Goal: Task Accomplishment & Management: Use online tool/utility

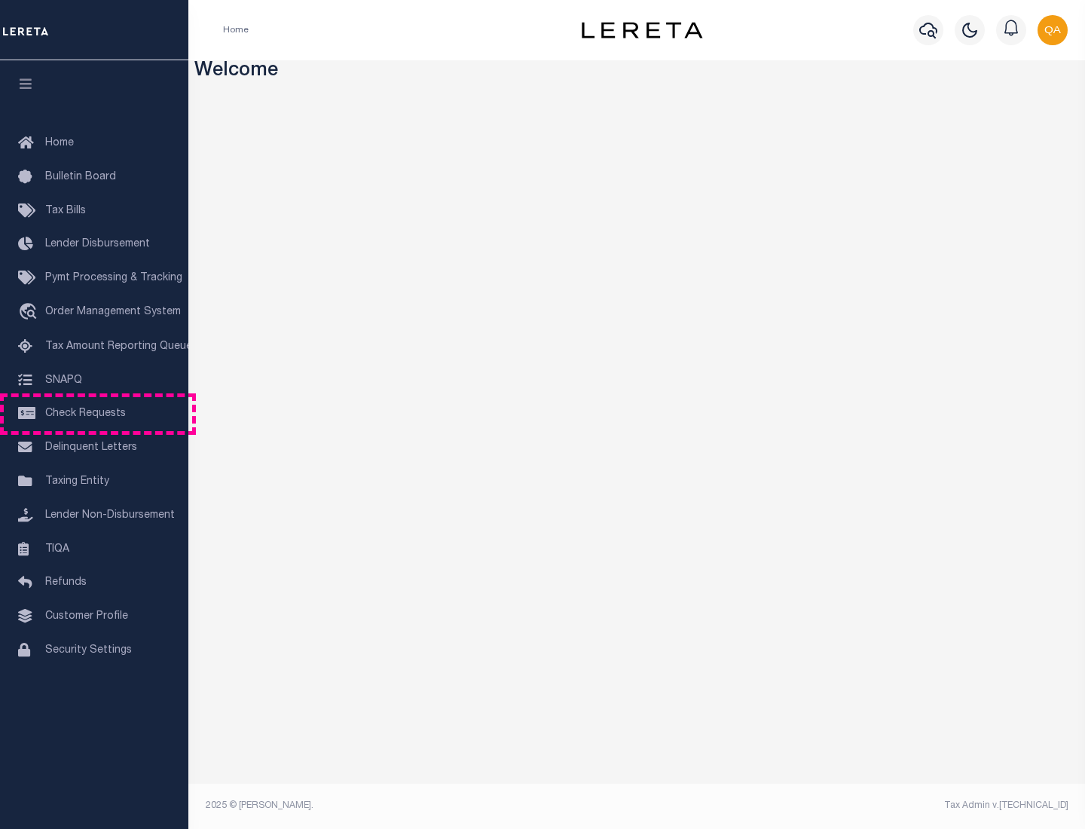
click at [94, 414] on span "Check Requests" at bounding box center [85, 414] width 81 height 11
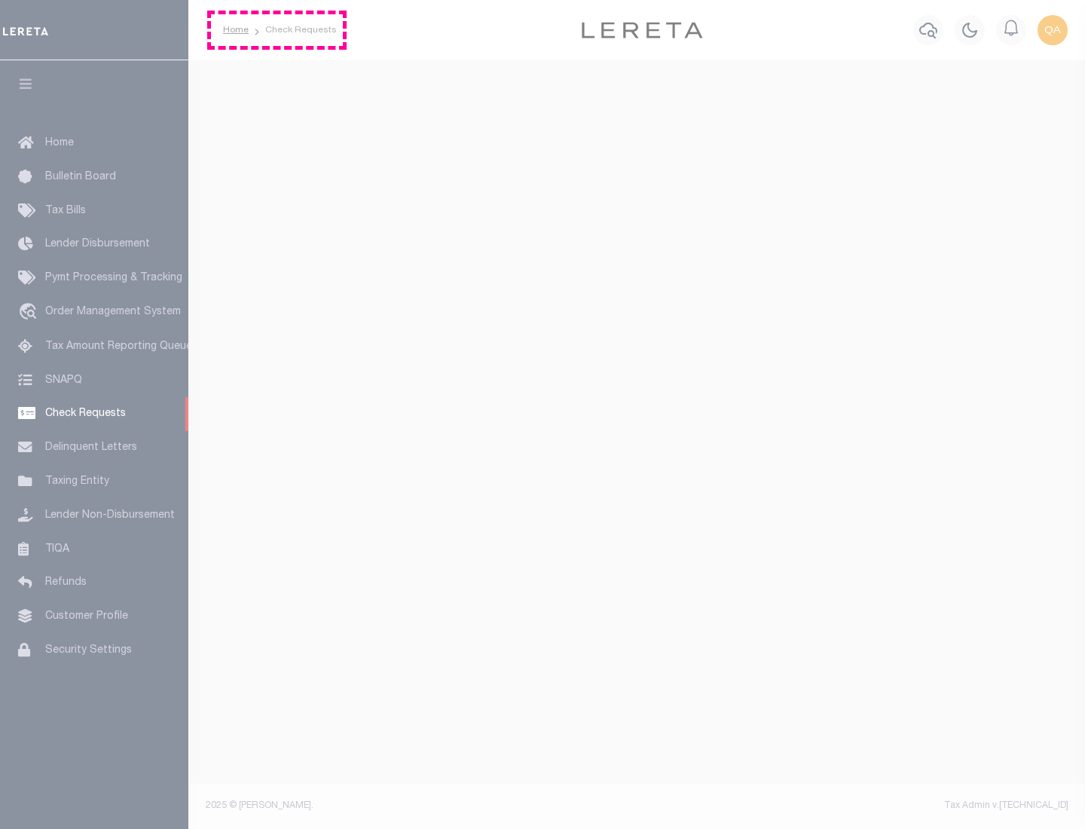
select select "50"
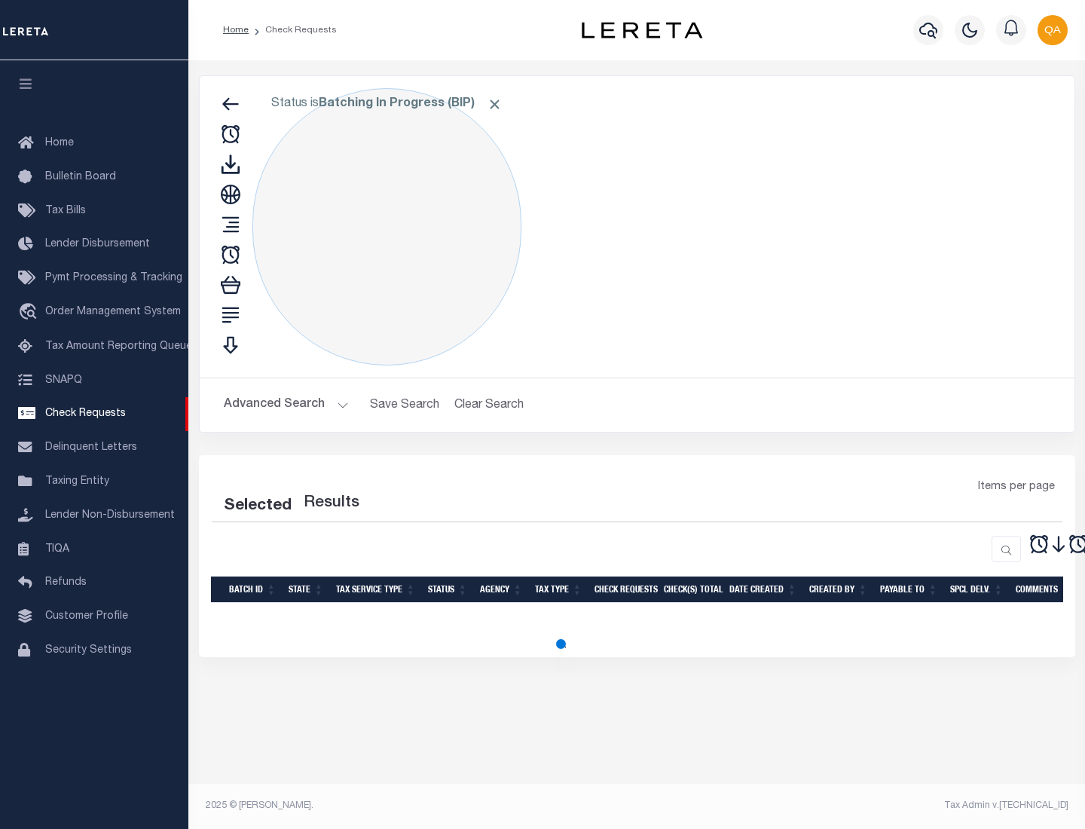
select select "50"
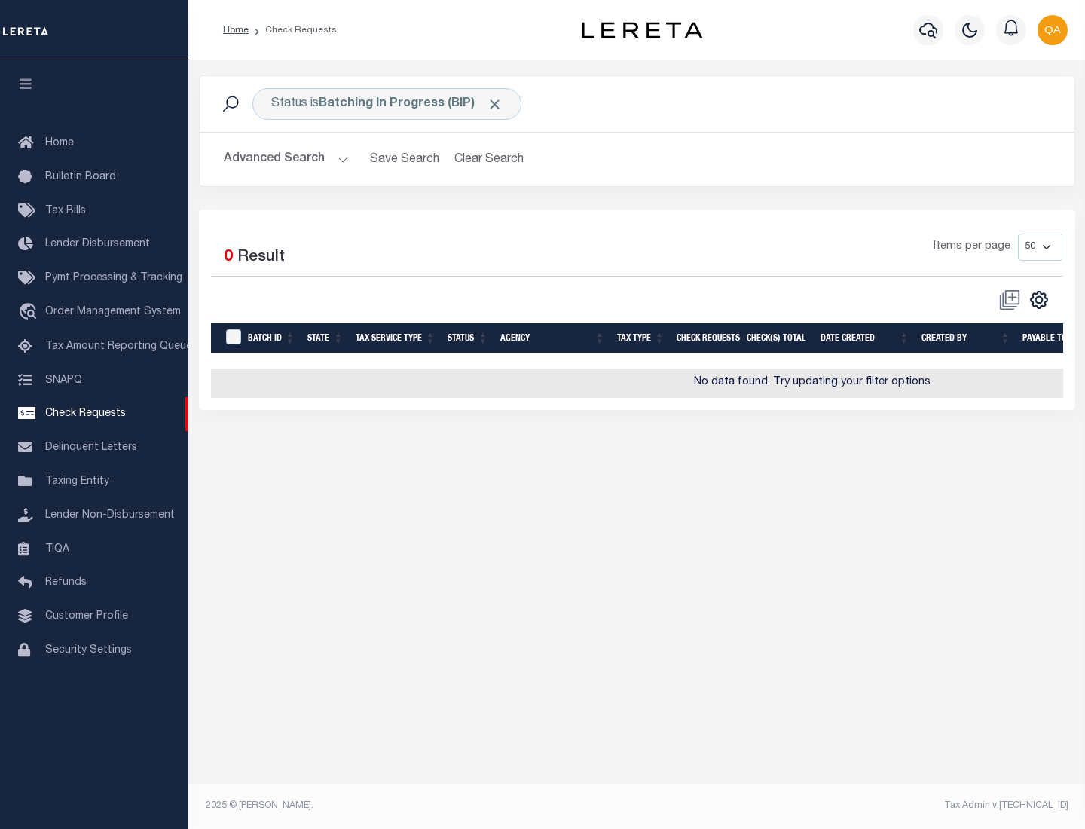
click at [495, 104] on span "Click to Remove" at bounding box center [495, 104] width 16 height 16
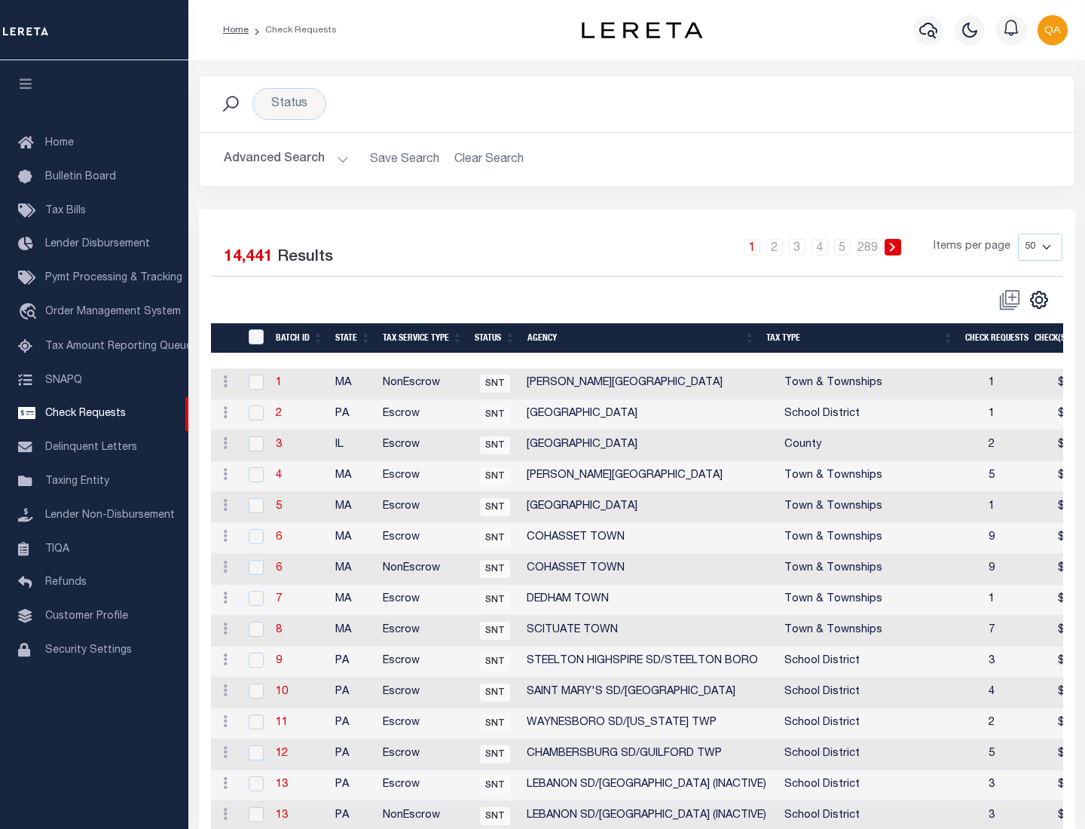
scroll to position [727, 0]
